Goal: Task Accomplishment & Management: Use online tool/utility

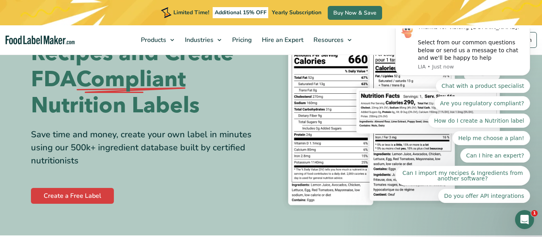
scroll to position [71, 0]
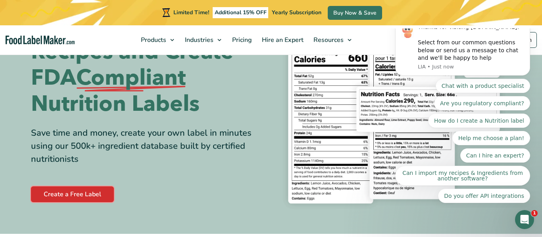
click at [79, 190] on link "Create a Free Label" at bounding box center [72, 195] width 83 height 16
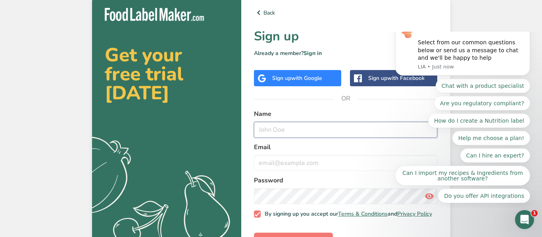
click at [287, 129] on input "text" at bounding box center [346, 130] width 184 height 16
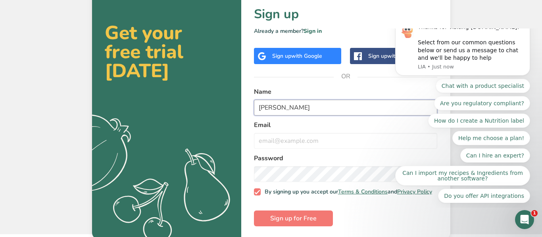
scroll to position [23, 0]
type input "david"
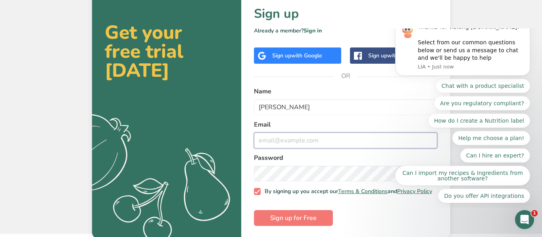
click at [282, 142] on input "email" at bounding box center [346, 141] width 184 height 16
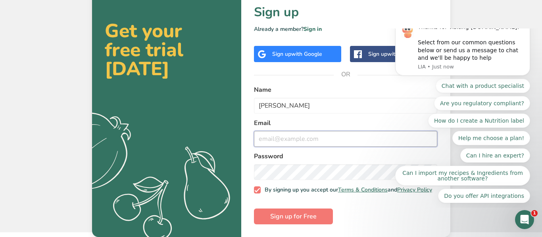
scroll to position [28, 0]
click at [272, 50] on div "Sign up with Google" at bounding box center [297, 54] width 50 height 8
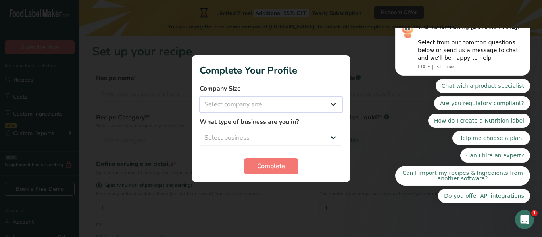
click at [267, 103] on select "Select company size Fewer than 10 Employees 10 to 50 Employees 51 to 500 Employ…" at bounding box center [270, 105] width 143 height 16
select select "1"
click at [199, 97] on select "Select company size Fewer than 10 Employees 10 to 50 Employees 51 to 500 Employ…" at bounding box center [270, 105] width 143 height 16
click at [287, 136] on select "Select business Packaged Food Manufacturer Restaurant & Cafe Bakery Meal Plans …" at bounding box center [270, 138] width 143 height 16
select select "5"
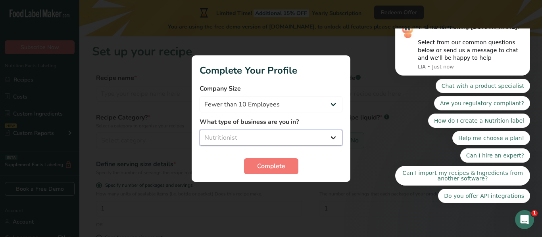
click at [199, 130] on select "Select business Packaged Food Manufacturer Restaurant & Cafe Bakery Meal Plans …" at bounding box center [270, 138] width 143 height 16
click at [280, 165] on span "Complete" at bounding box center [271, 167] width 28 height 10
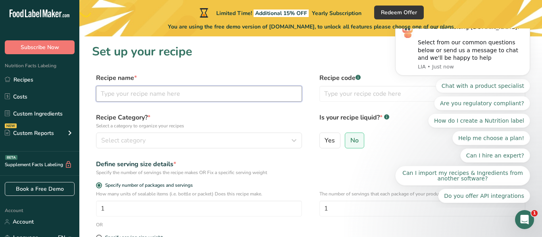
click at [190, 94] on input "text" at bounding box center [199, 94] width 206 height 16
click at [123, 93] on input "Choco charge" at bounding box center [199, 94] width 206 height 16
type input "Choco Charge"
click at [397, 94] on div "Thanks for visiting FoodLabelMaker.com! Select from our common questions below …" at bounding box center [462, 110] width 135 height 185
click at [368, 91] on input "text" at bounding box center [422, 94] width 206 height 16
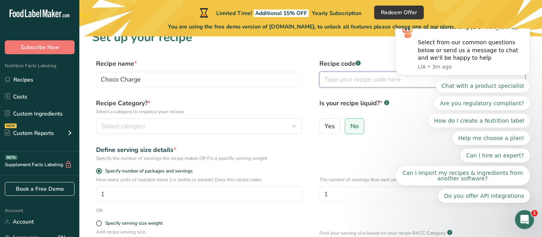
scroll to position [15, 0]
click at [347, 126] on input "No" at bounding box center [347, 125] width 5 height 5
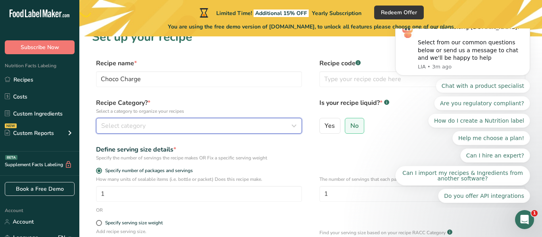
click at [169, 129] on div "Select category" at bounding box center [196, 126] width 191 height 10
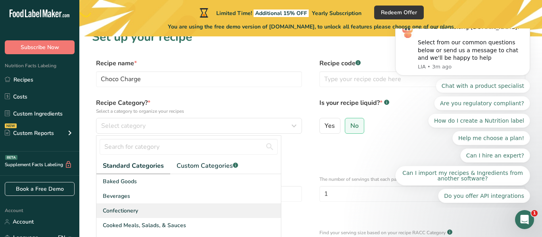
click at [136, 212] on span "Confectionery" at bounding box center [120, 211] width 35 height 8
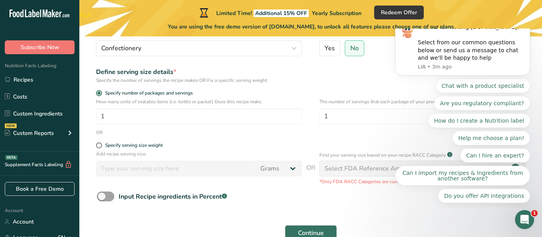
scroll to position [93, 0]
click at [526, 23] on icon "Dismiss notification" at bounding box center [527, 20] width 4 height 4
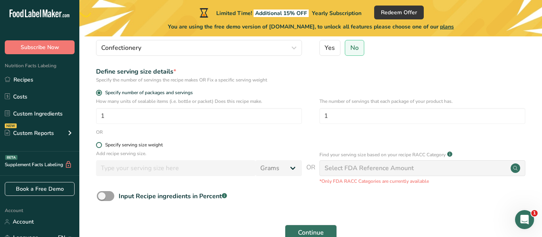
click at [99, 143] on span at bounding box center [99, 145] width 6 height 6
click at [99, 143] on input "Specify serving size weight" at bounding box center [98, 145] width 5 height 5
radio input "true"
radio input "false"
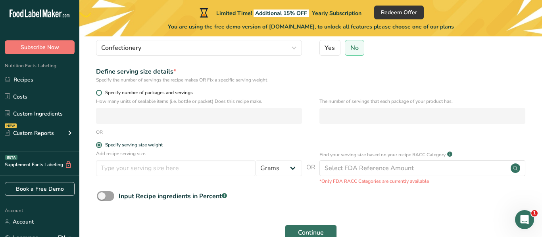
click at [99, 94] on span at bounding box center [99, 93] width 6 height 6
click at [99, 94] on input "Specify number of packages and servings" at bounding box center [98, 92] width 5 height 5
radio input "true"
radio input "false"
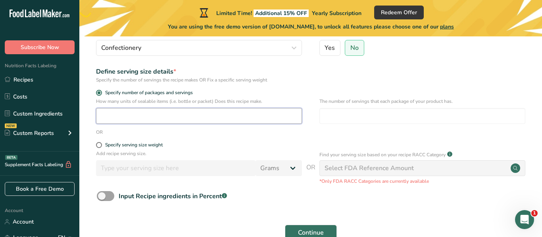
click at [192, 113] on input "number" at bounding box center [199, 116] width 206 height 16
type input "1"
click at [348, 115] on input "number" at bounding box center [422, 116] width 206 height 16
type input "1"
click at [133, 116] on input "1" at bounding box center [199, 116] width 206 height 16
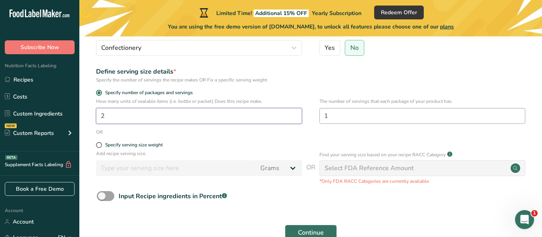
type input "2"
click at [353, 119] on input "1" at bounding box center [422, 116] width 206 height 16
type input "2"
click at [350, 119] on input "2" at bounding box center [422, 116] width 206 height 16
type input "1"
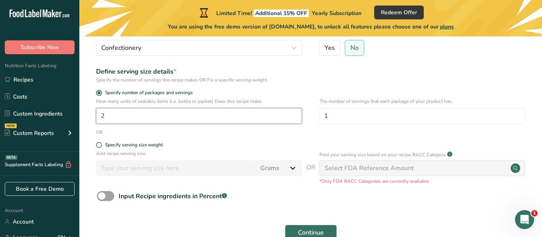
click at [184, 120] on input "2" at bounding box center [199, 116] width 206 height 16
type input "1"
click at [388, 167] on div "Select FDA Reference Amount" at bounding box center [368, 169] width 89 height 10
click at [362, 168] on div "Select FDA Reference Amount" at bounding box center [368, 169] width 89 height 10
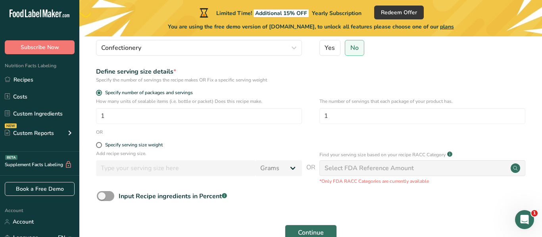
click at [95, 145] on div "Specify serving size weight" at bounding box center [310, 146] width 437 height 8
click at [98, 145] on span at bounding box center [99, 145] width 6 height 6
click at [98, 145] on input "Specify serving size weight" at bounding box center [98, 145] width 5 height 5
radio input "true"
radio input "false"
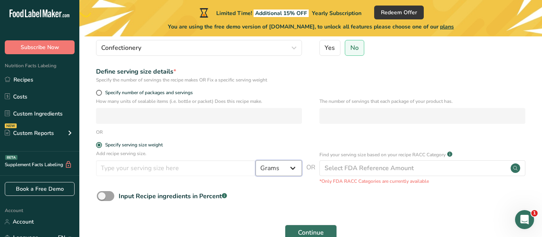
click at [293, 169] on select "Grams kg mg mcg lb oz l mL fl oz tbsp tsp cup qt gallon" at bounding box center [278, 169] width 46 height 16
click at [255, 161] on select "Grams kg mg mcg lb oz l mL fl oz tbsp tsp cup qt gallon" at bounding box center [278, 169] width 46 height 16
click at [197, 171] on input "number" at bounding box center [175, 169] width 159 height 16
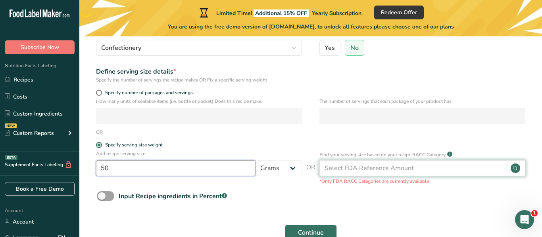
type input "50"
click at [423, 165] on div "Select FDA Reference Amount" at bounding box center [422, 169] width 206 height 16
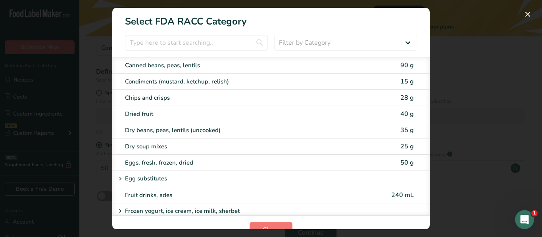
scroll to position [514, 0]
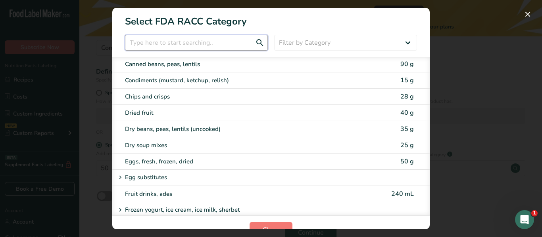
click at [176, 44] on input "RACC Category Selection Modal" at bounding box center [196, 43] width 143 height 16
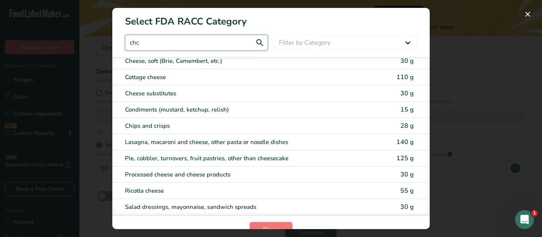
scroll to position [0, 0]
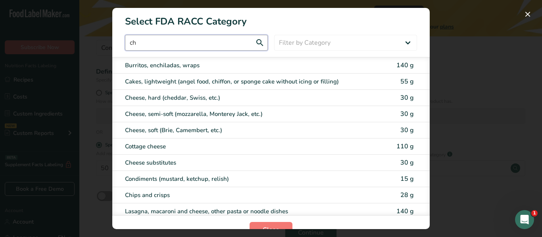
type input "c"
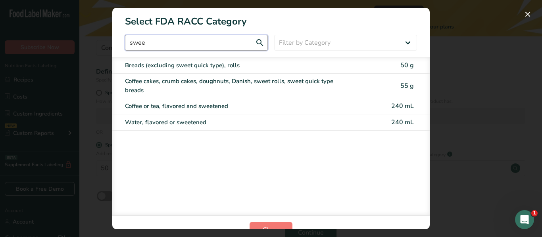
click at [225, 44] on input "swee" at bounding box center [196, 43] width 143 height 16
type input "s"
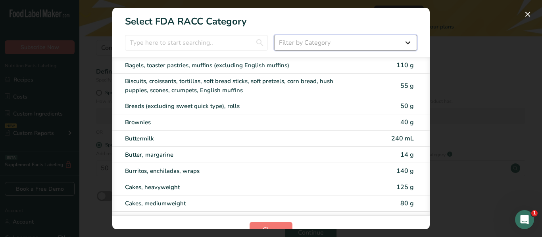
click at [306, 38] on select "Filter by Category All Bakery products Beverages Cereals and other grain produc…" at bounding box center [345, 43] width 143 height 16
click at [274, 35] on select "Filter by Category All Bakery products Beverages Cereals and other grain produc…" at bounding box center [345, 43] width 143 height 16
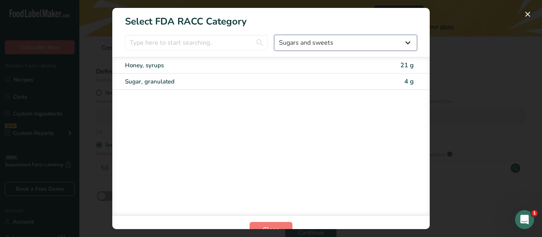
click at [401, 41] on select "All Bakery products Beverages Cereals and other grain products Dairy products a…" at bounding box center [345, 43] width 143 height 16
select select "17"
click at [274, 35] on select "All Bakery products Beverages Cereals and other grain products Dairy products a…" at bounding box center [345, 43] width 143 height 16
click at [339, 46] on select "All Bakery products Beverages Cereals and other grain products Dairy products a…" at bounding box center [345, 43] width 143 height 16
select select "RACC Category Selection Modal"
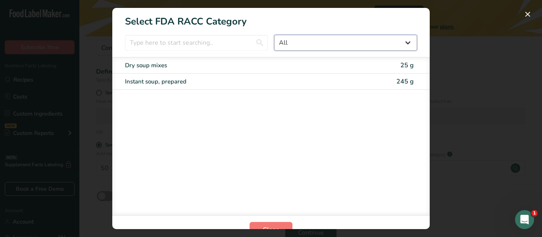
click at [274, 35] on select "All Bakery products Beverages Cereals and other grain products Dairy products a…" at bounding box center [345, 43] width 143 height 16
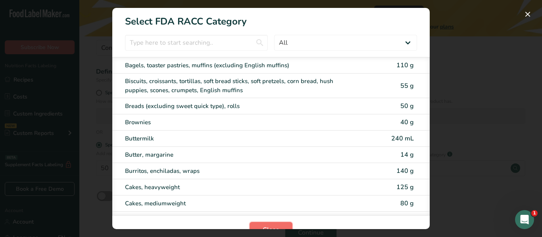
click at [277, 227] on span "Close" at bounding box center [270, 231] width 17 height 10
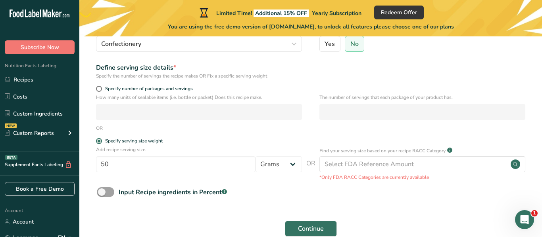
scroll to position [139, 0]
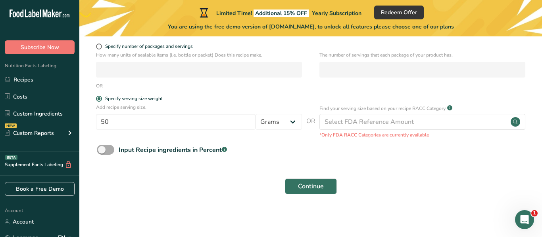
click at [109, 149] on span at bounding box center [105, 150] width 17 height 10
click at [102, 149] on input "Input Recipe ingredients in Percent .a-a{fill:#347362;}.b-a{fill:#fff;}" at bounding box center [99, 149] width 5 height 5
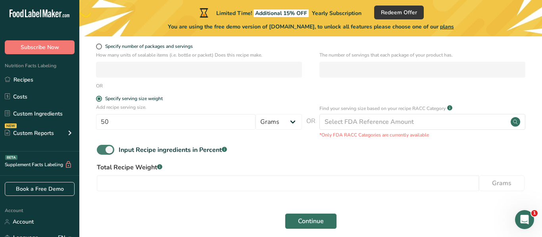
click at [100, 149] on span at bounding box center [105, 150] width 17 height 10
click at [100, 149] on input "Input Recipe ingredients in Percent .a-a{fill:#347362;}.b-a{fill:#fff;}" at bounding box center [99, 149] width 5 height 5
checkbox input "false"
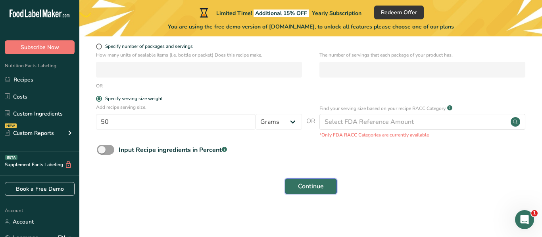
click at [314, 184] on span "Continue" at bounding box center [311, 187] width 26 height 10
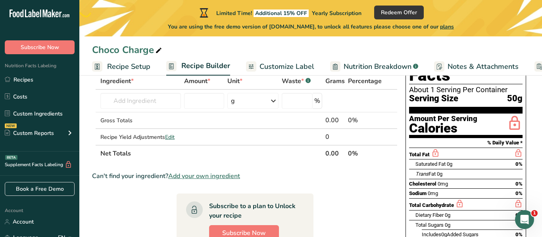
scroll to position [50, 0]
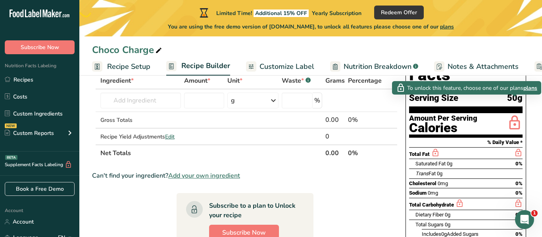
click at [520, 114] on icon at bounding box center [514, 123] width 16 height 19
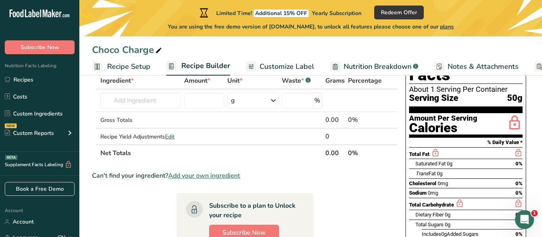
click at [512, 114] on icon at bounding box center [514, 123] width 16 height 19
